Goal: Submit feedback/report problem

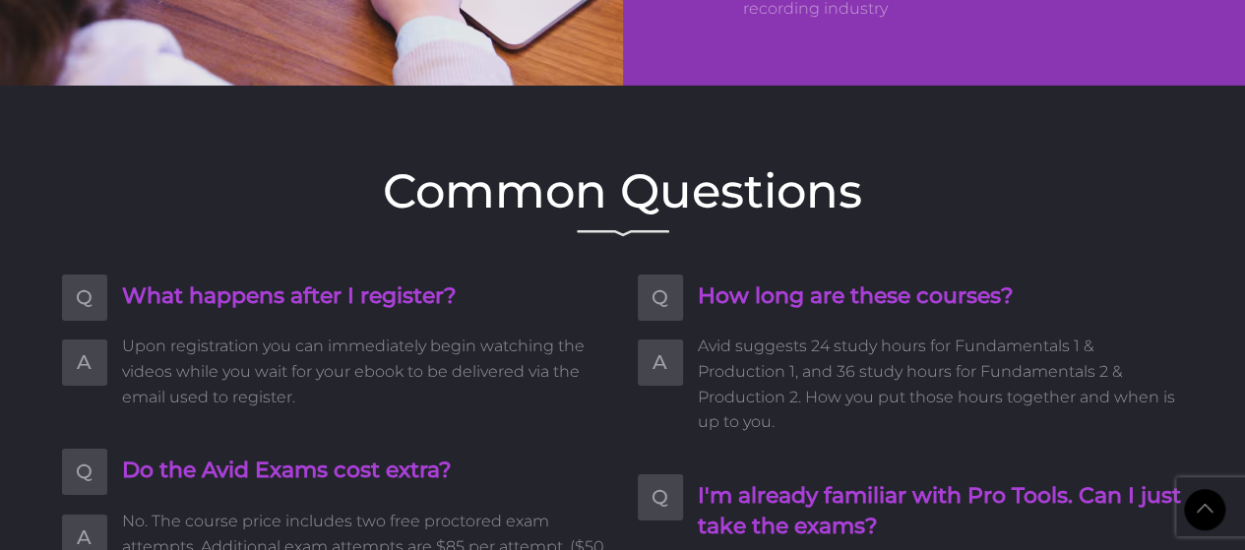
type input "[PERSON_NAME]"
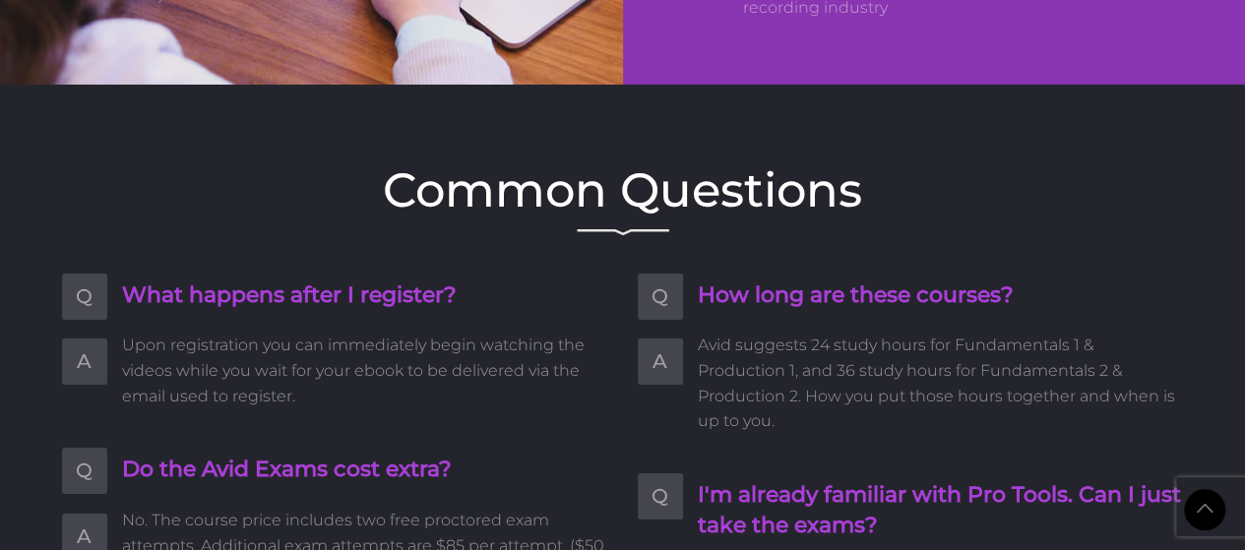
type input "[EMAIL_ADDRESS][DOMAIN_NAME]"
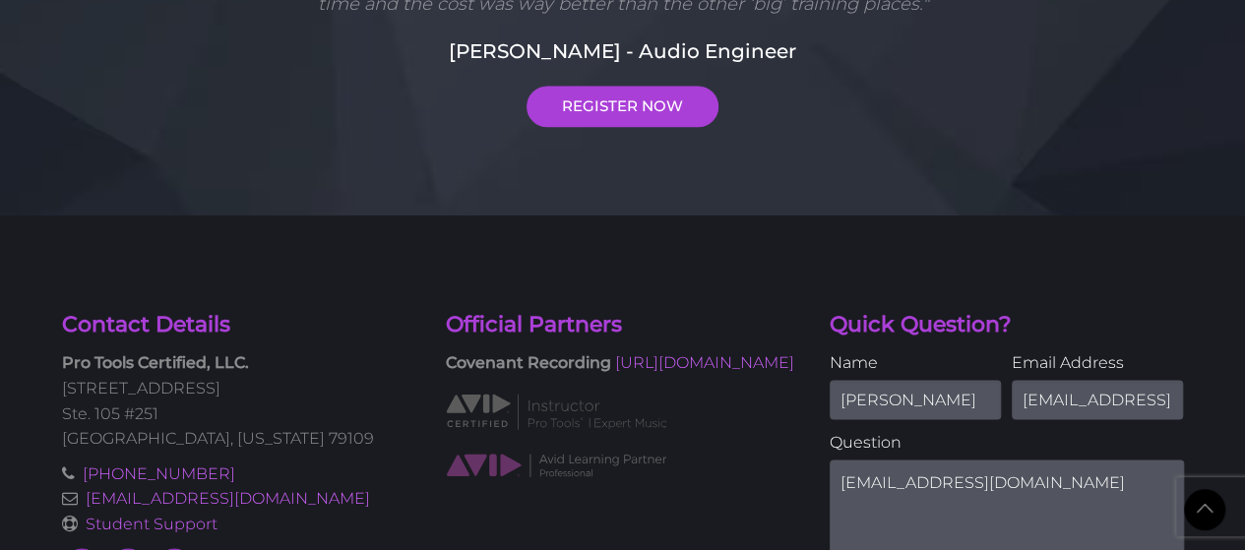
scroll to position [5444, 0]
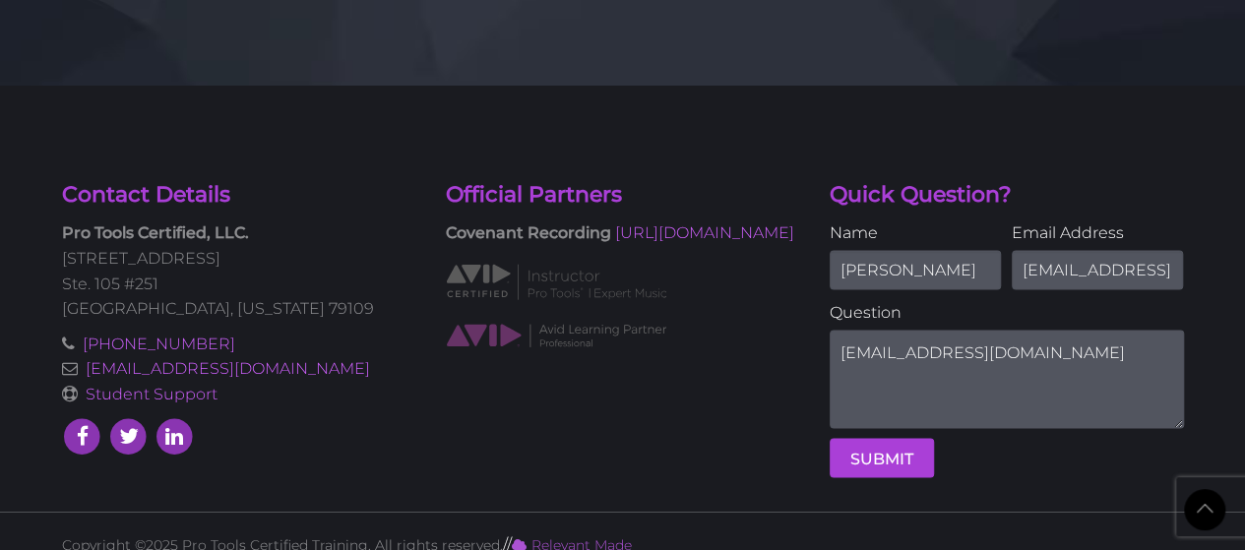
drag, startPoint x: 1118, startPoint y: 328, endPoint x: 482, endPoint y: 249, distance: 640.8
click at [482, 249] on div "Contact Details Pro Tools Certified, LLC. [STREET_ADDRESS][US_STATE] [PHONE_NUM…" at bounding box center [623, 335] width 1152 height 313
paste textarea ""Hello team, I was going through your website & I personally see a lot of poten…"
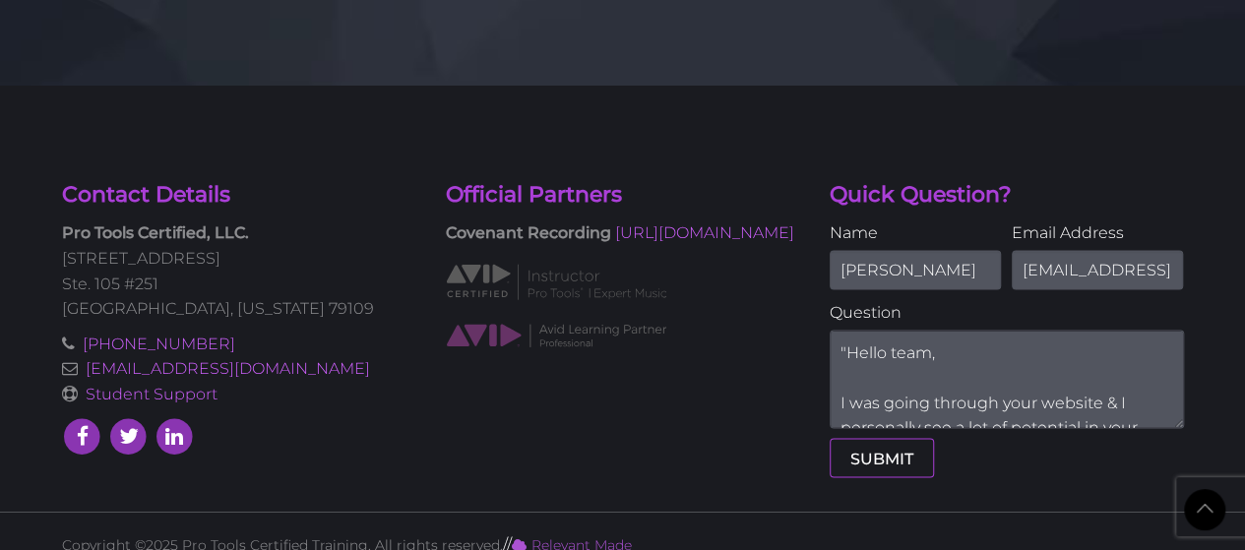
scroll to position [311, 0]
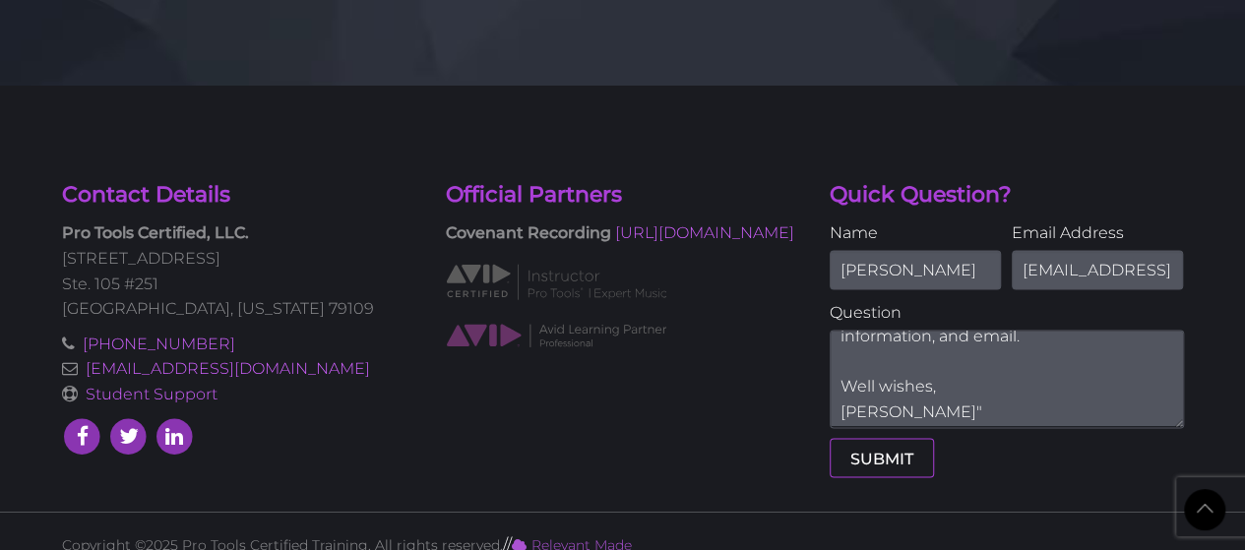
type textarea ""Hello team, I was going through your website & I personally see a lot of poten…"
click at [903, 440] on button "SUBMIT" at bounding box center [882, 457] width 104 height 39
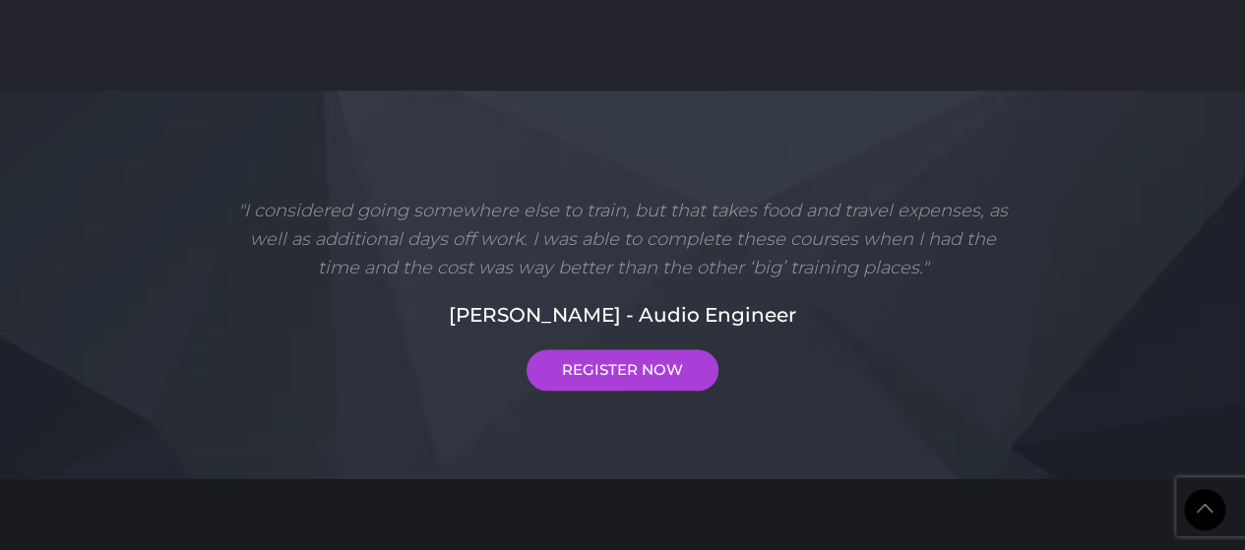
scroll to position [5444, 0]
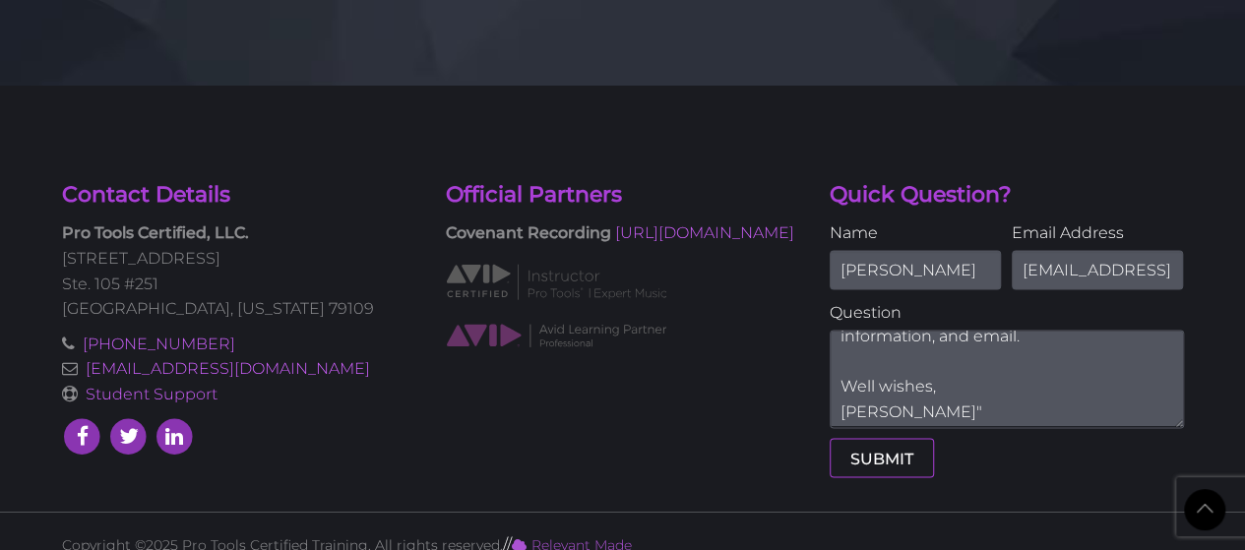
click at [875, 438] on button "SUBMIT" at bounding box center [882, 457] width 104 height 39
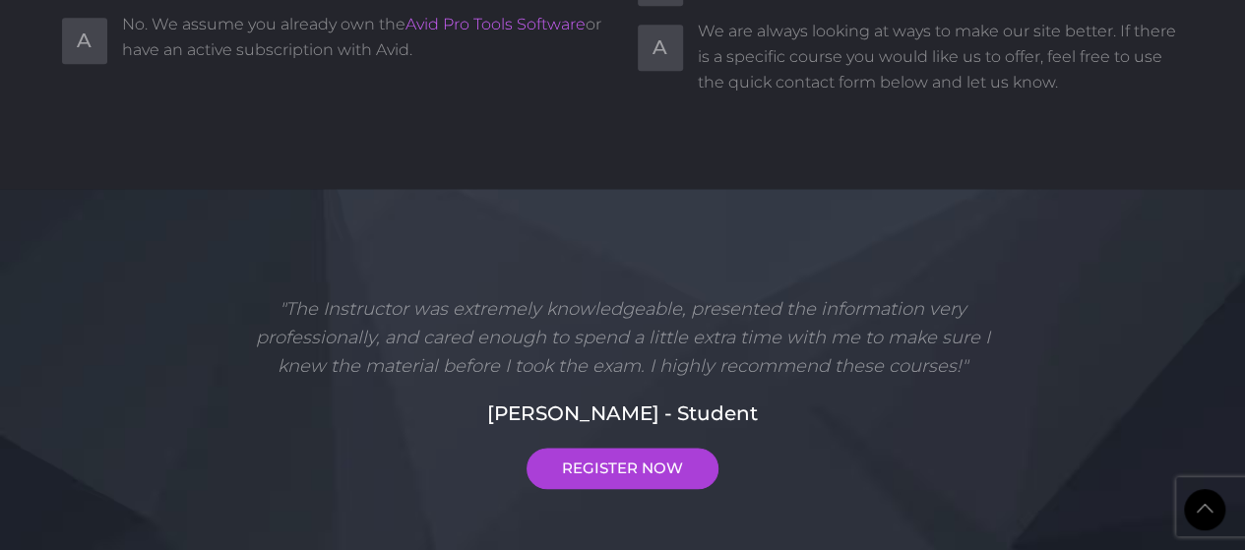
scroll to position [5428, 0]
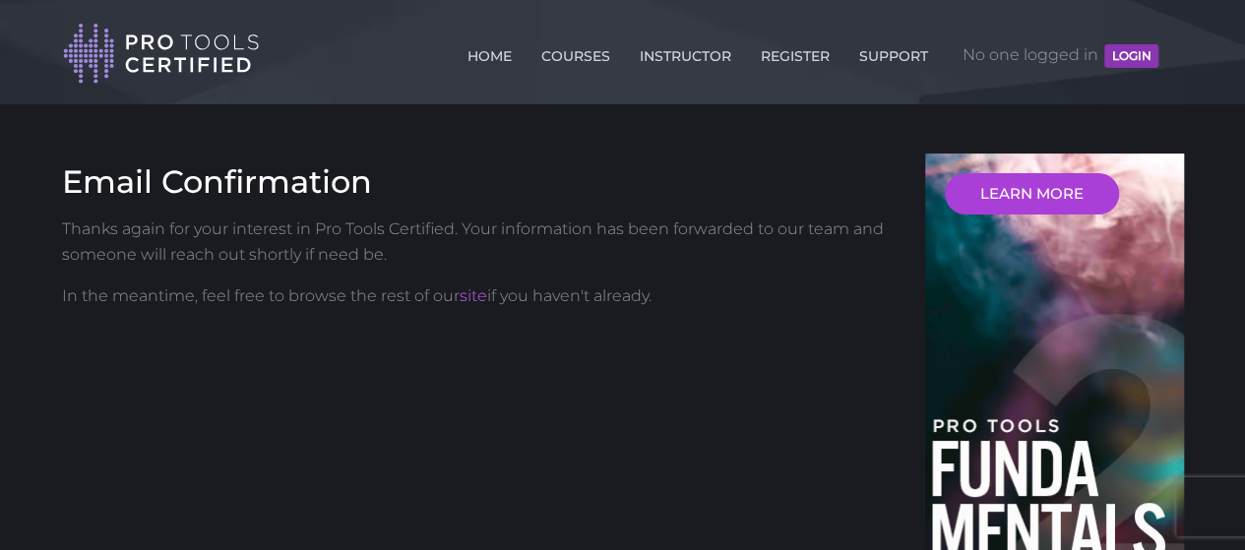
scroll to position [394, 0]
